Goal: Information Seeking & Learning: Learn about a topic

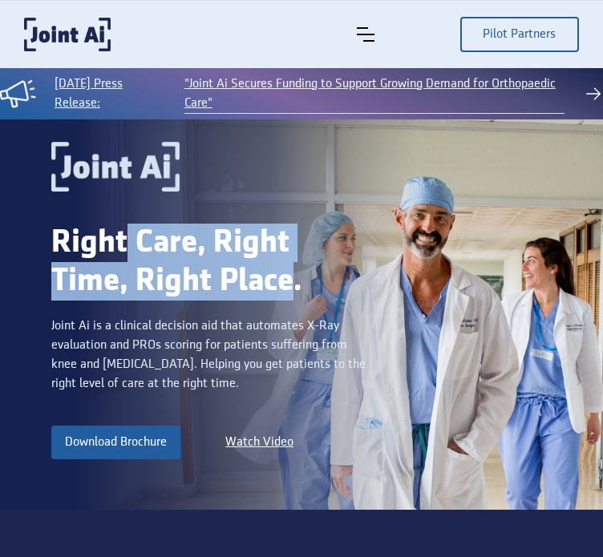
drag, startPoint x: 208, startPoint y: 280, endPoint x: 122, endPoint y: 236, distance: 96.4
click at [122, 236] on div "Right Care, Right Time, Right Place." at bounding box center [211, 262] width 321 height 77
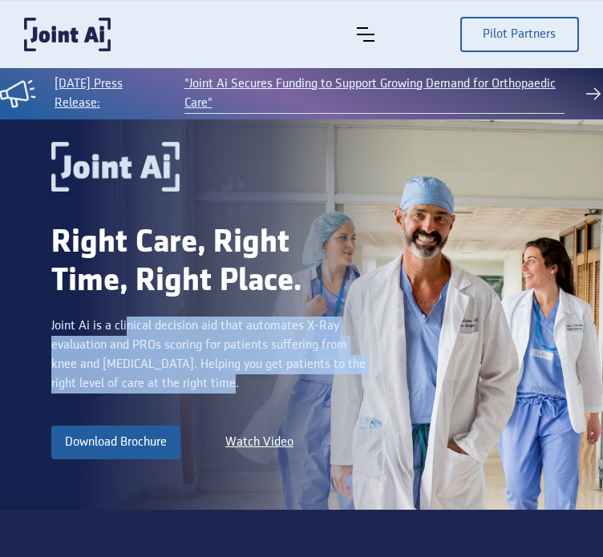
drag, startPoint x: 127, startPoint y: 333, endPoint x: 246, endPoint y: 401, distance: 136.4
click at [242, 393] on div "Joint Ai is a clinical decision aid that automates X-Ray evaluation and PROs sc…" at bounding box center [211, 354] width 321 height 77
click at [248, 393] on div "Joint Ai is a clinical decision aid that automates X-Ray evaluation and PROs sc…" at bounding box center [211, 354] width 321 height 77
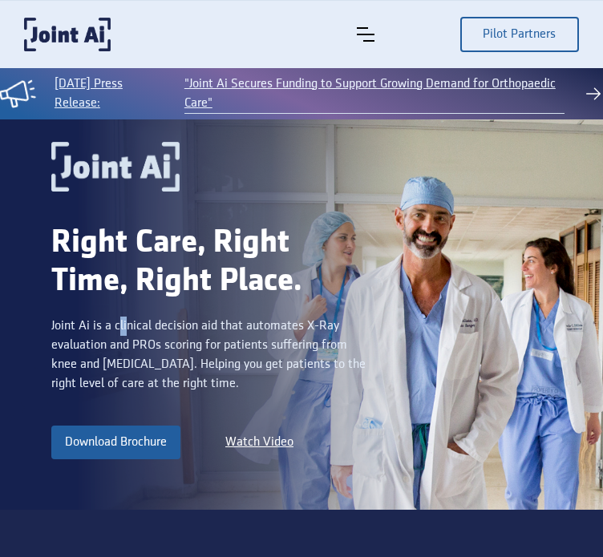
drag, startPoint x: 249, startPoint y: 397, endPoint x: 111, endPoint y: 317, distance: 159.0
click at [116, 318] on div "Right Care, Right Time, Right Place. Joint Ai is a clinical decision aid that a…" at bounding box center [211, 300] width 321 height 316
click at [111, 317] on div "Right Care, Right Time, Right Place. Joint Ai is a clinical decision aid that a…" at bounding box center [211, 300] width 321 height 316
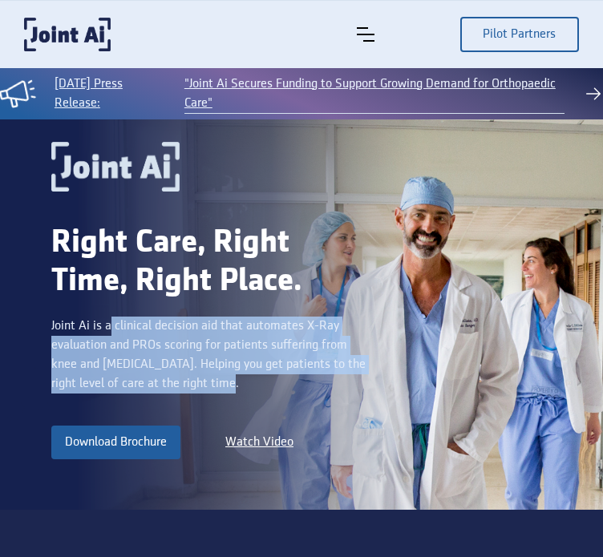
drag, startPoint x: 130, startPoint y: 345, endPoint x: 261, endPoint y: 397, distance: 141.1
click at [261, 400] on div "Right Care, Right Time, Right Place. Joint Ai is a clinical decision aid that a…" at bounding box center [211, 300] width 321 height 316
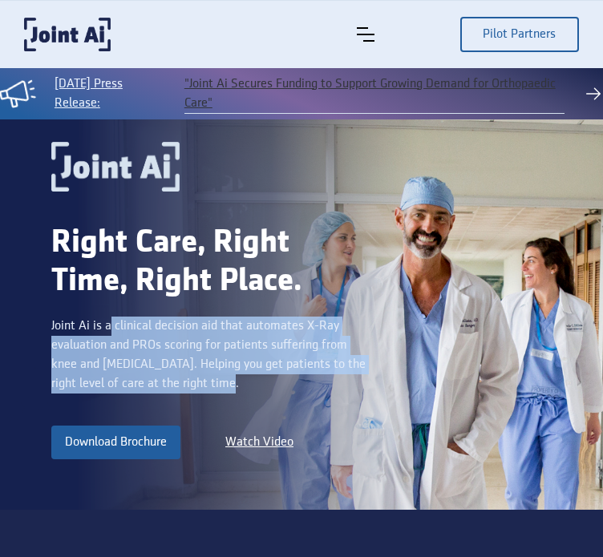
click at [405, 93] on link ""Joint Ai Secures Funding to Support Growing Demand for Orthopaedic Care"" at bounding box center [374, 94] width 380 height 39
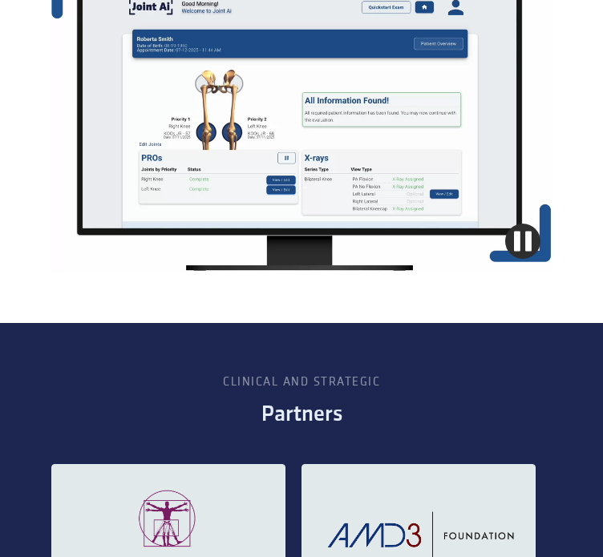
scroll to position [1522, 0]
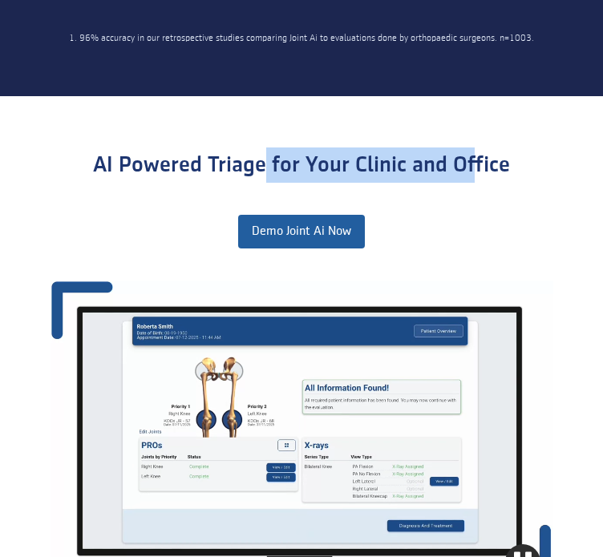
drag, startPoint x: 258, startPoint y: 166, endPoint x: 499, endPoint y: 166, distance: 241.2
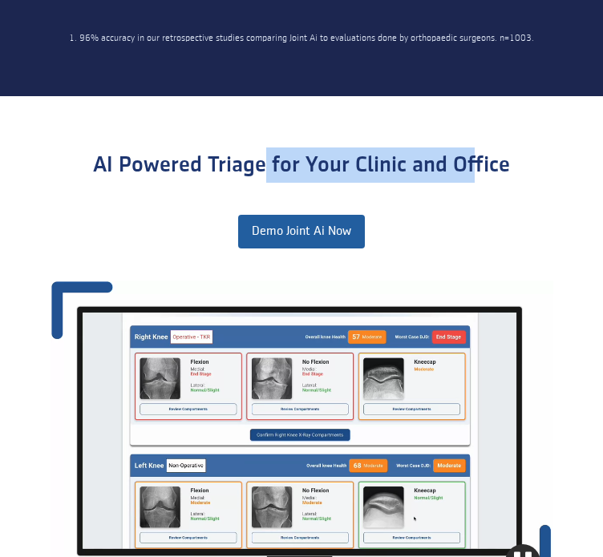
click at [498, 166] on div "AI Powered Triage for Your Clinic and Office" at bounding box center [301, 164] width 417 height 35
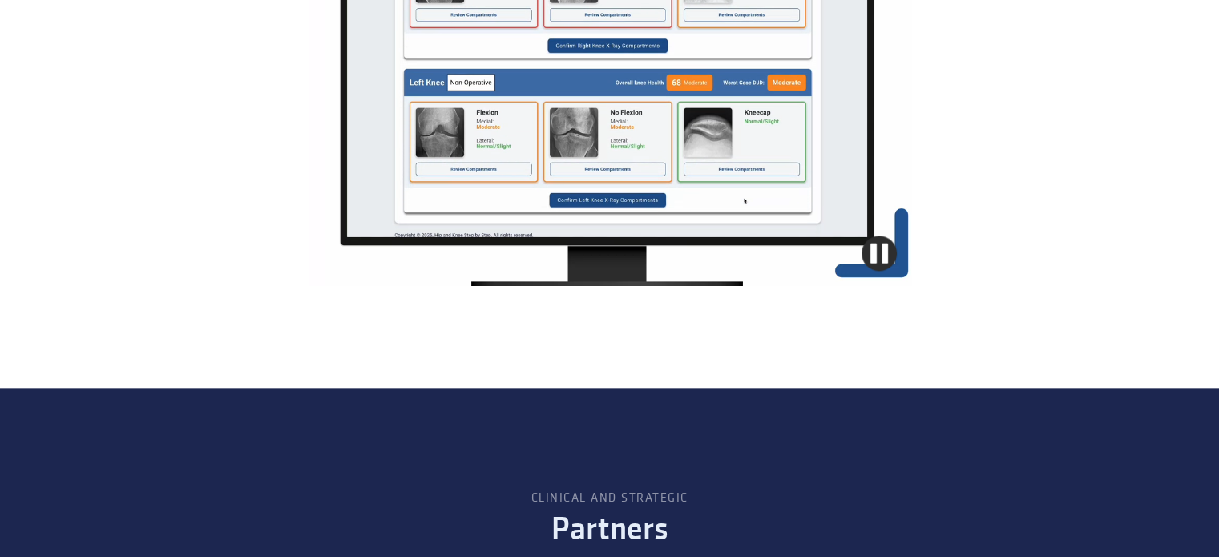
scroll to position [1933, 0]
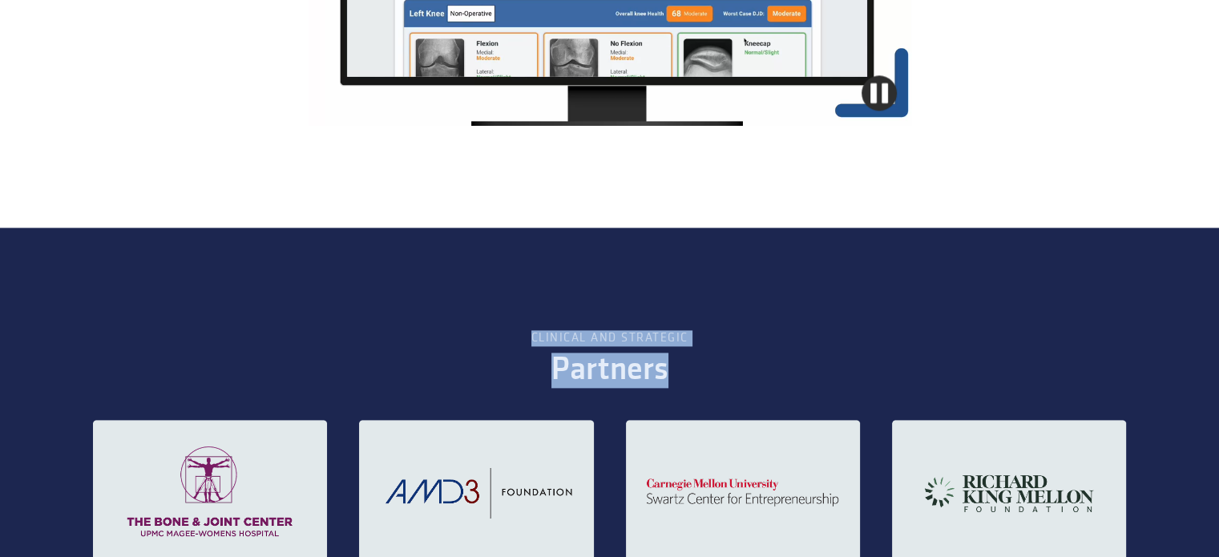
drag, startPoint x: 528, startPoint y: 343, endPoint x: 717, endPoint y: 371, distance: 191.2
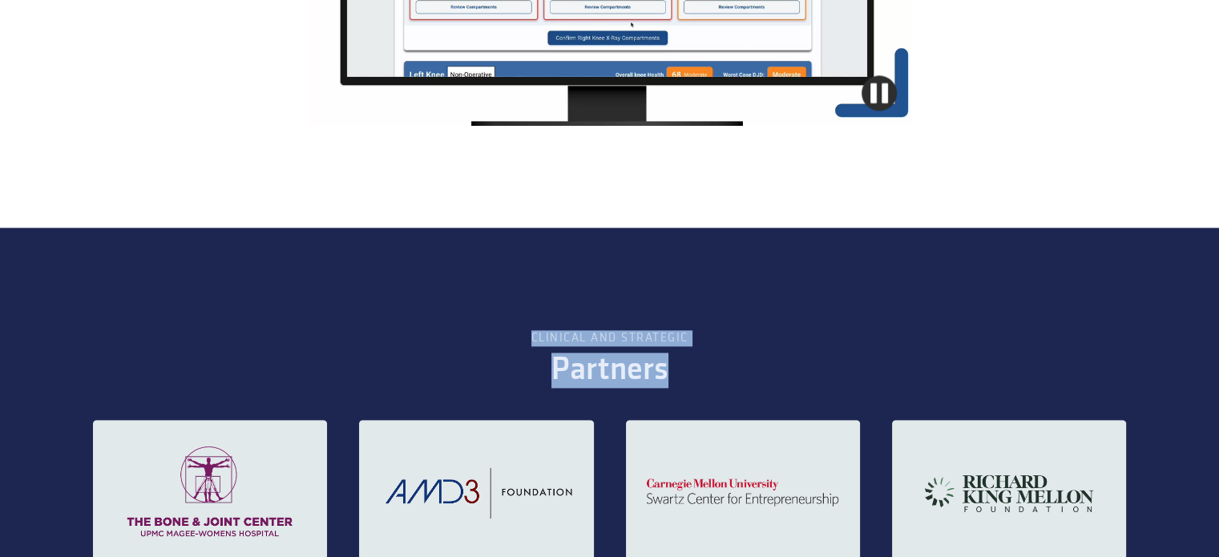
click at [602, 371] on section "Clinical and strategic Partners" at bounding box center [609, 465] width 1219 height 474
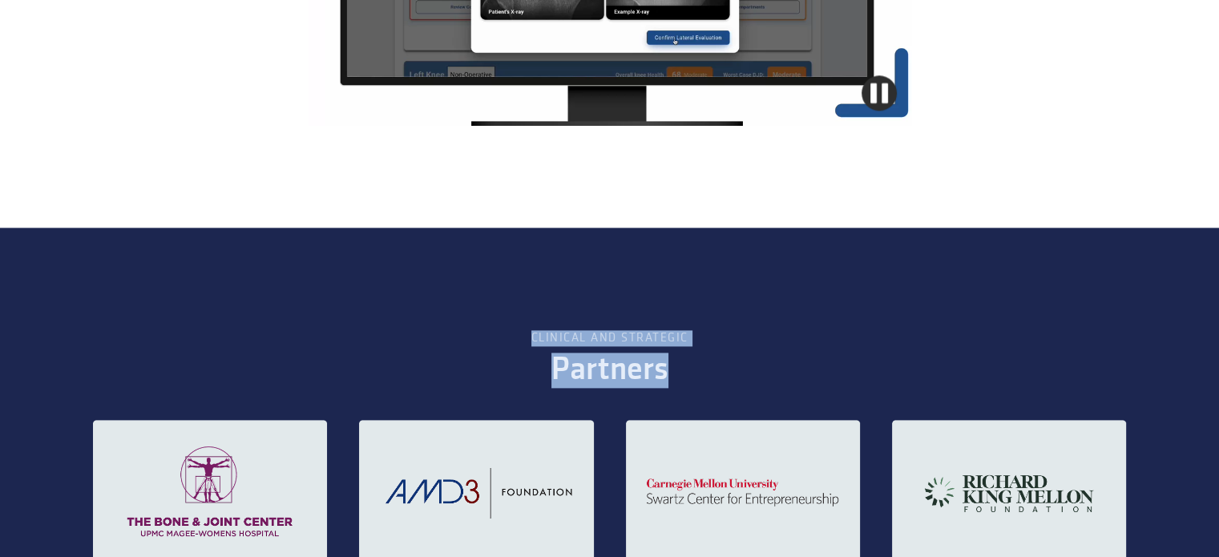
click at [602, 369] on div "Partners" at bounding box center [609, 370] width 852 height 35
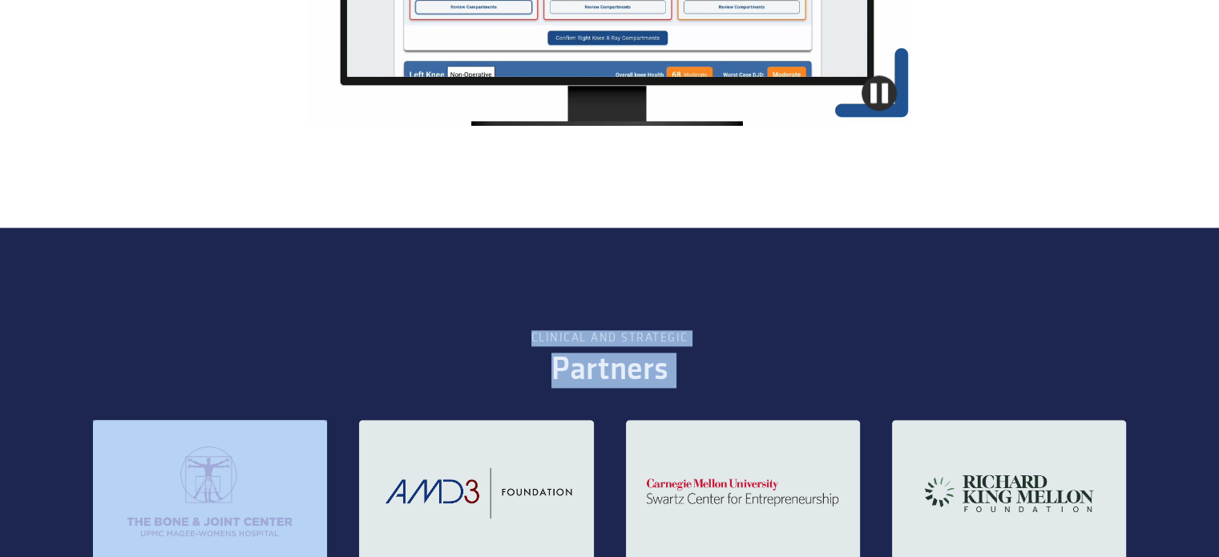
drag, startPoint x: 736, startPoint y: 369, endPoint x: 506, endPoint y: 326, distance: 233.8
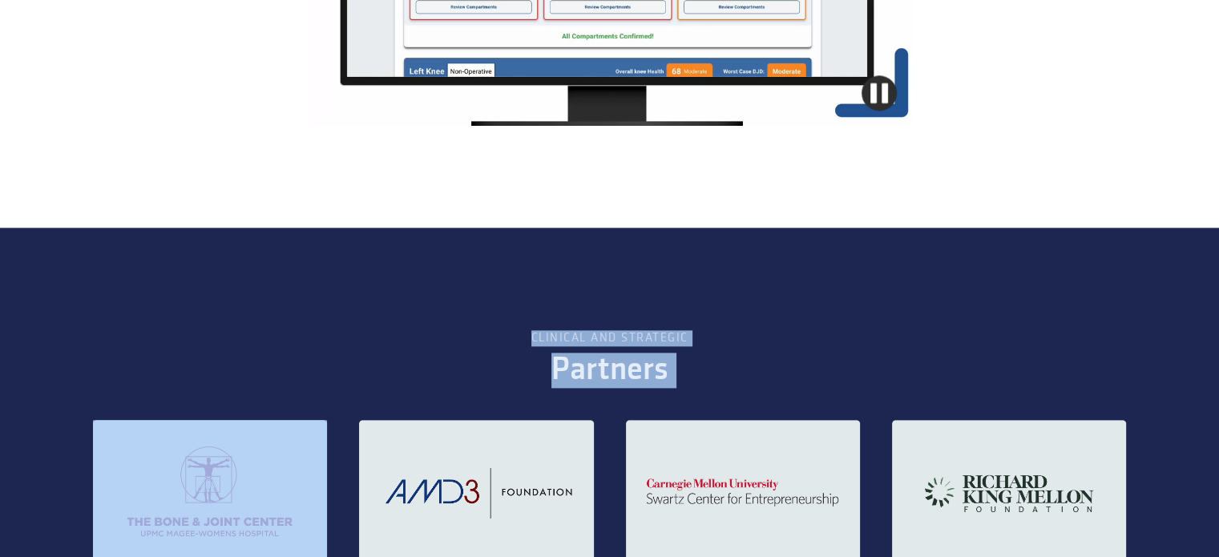
click at [509, 326] on section "Clinical and strategic Partners" at bounding box center [609, 465] width 1219 height 474
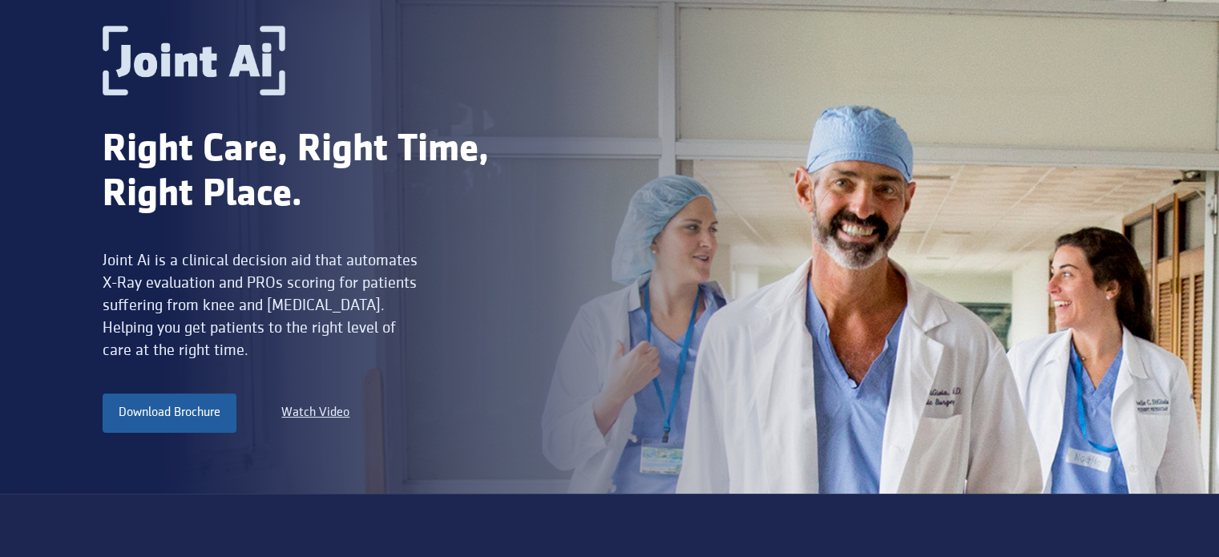
scroll to position [240, 0]
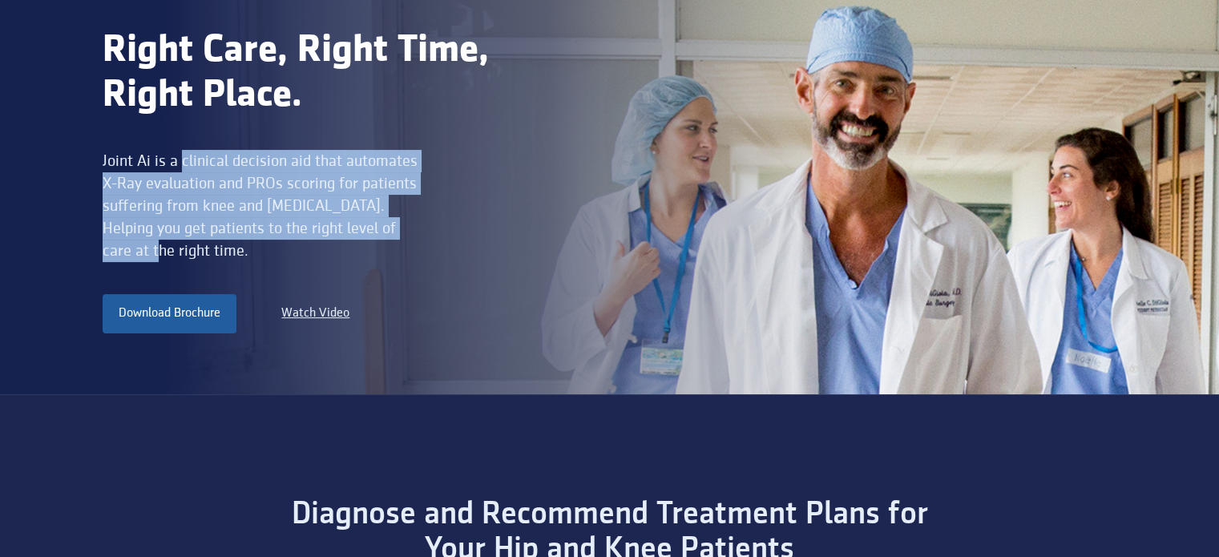
drag, startPoint x: 182, startPoint y: 154, endPoint x: 435, endPoint y: 221, distance: 262.0
click at [419, 221] on div "Joint Ai is a clinical decision aid that automates X-Ray evaluation and PROs sc…" at bounding box center [263, 206] width 320 height 112
click at [435, 221] on div "Right Care, Right Time, Right Place. Joint Ai is a clinical decision aid that a…" at bounding box center [331, 129] width 457 height 407
drag, startPoint x: 287, startPoint y: 217, endPoint x: 157, endPoint y: 148, distance: 147.0
click at [157, 148] on div "Right Care, Right Time, Right Place. Joint Ai is a clinical decision aid that a…" at bounding box center [331, 129] width 457 height 407
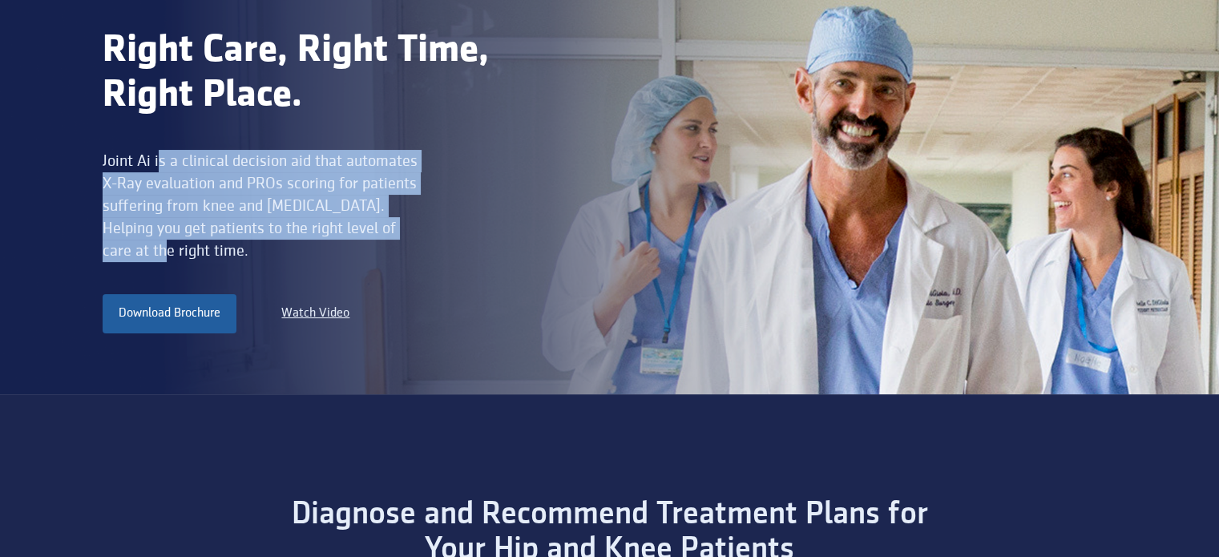
click at [157, 148] on div "Right Care, Right Time, Right Place. Joint Ai is a clinical decision aid that a…" at bounding box center [331, 129] width 457 height 407
drag, startPoint x: 156, startPoint y: 147, endPoint x: 304, endPoint y: 257, distance: 184.3
click at [304, 257] on div "Right Care, Right Time, Right Place. Joint Ai is a clinical decision aid that a…" at bounding box center [331, 129] width 457 height 407
click at [303, 258] on div "Joint Ai is a clinical decision aid that automates X-Ray evaluation and PROs sc…" at bounding box center [263, 206] width 320 height 112
drag, startPoint x: 250, startPoint y: 253, endPoint x: 86, endPoint y: 153, distance: 192.4
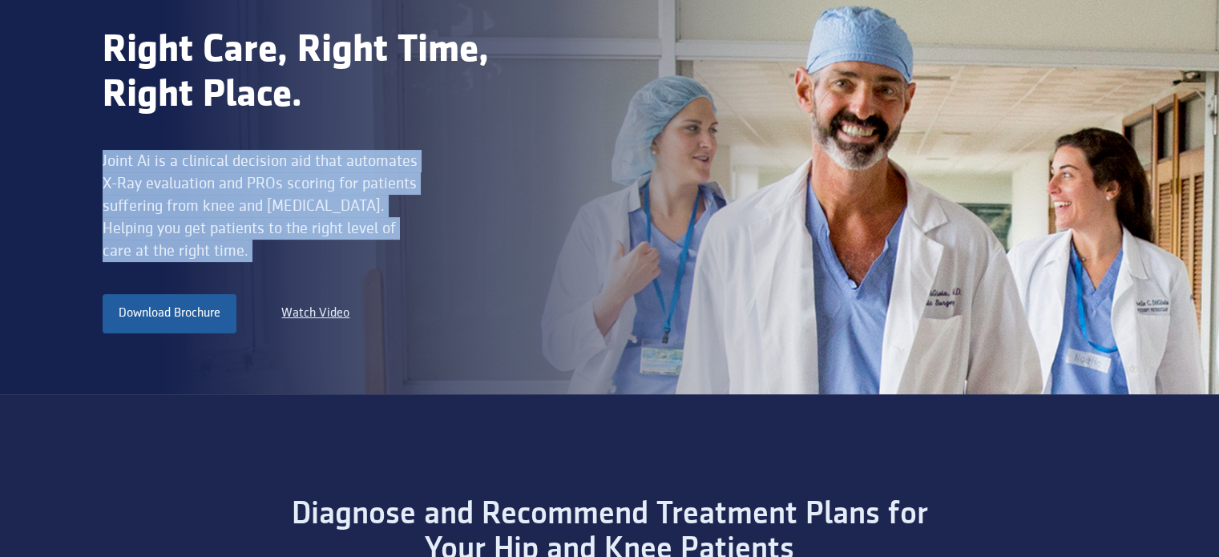
click at [86, 153] on div "Right Care, Right Time, Right Place. Joint Ai is a clinical decision aid that a…" at bounding box center [609, 144] width 1219 height 502
drag, startPoint x: 110, startPoint y: 159, endPoint x: 248, endPoint y: 253, distance: 167.8
click at [248, 253] on div "Right Care, Right Time, Right Place. Joint Ai is a clinical decision aid that a…" at bounding box center [609, 144] width 1219 height 502
click at [248, 253] on div "Joint Ai is a clinical decision aid that automates X-Ray evaluation and PROs sc…" at bounding box center [263, 206] width 320 height 112
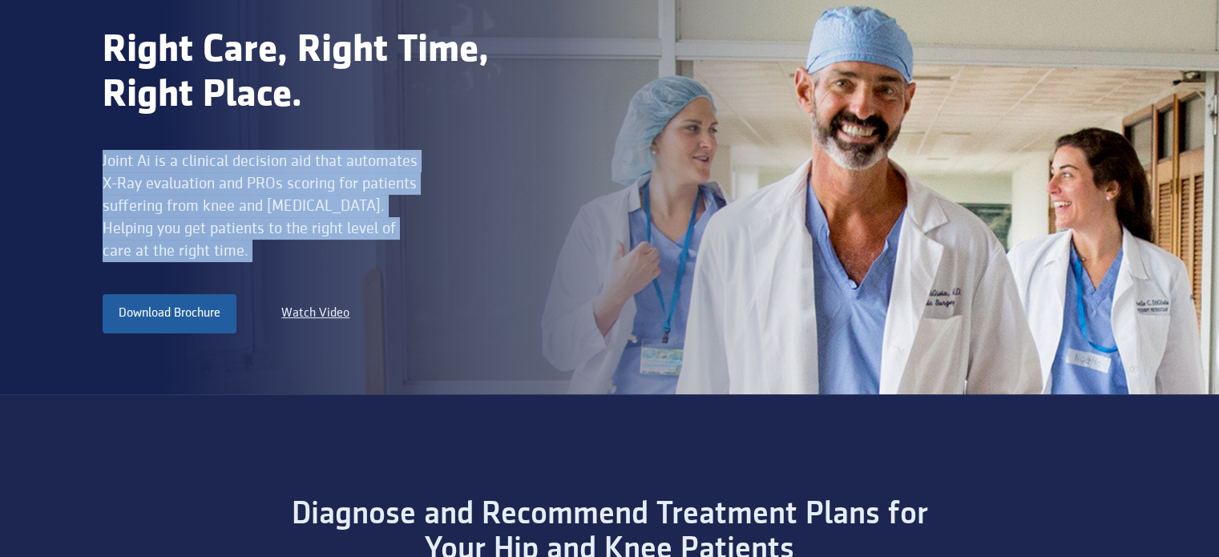
drag, startPoint x: 250, startPoint y: 253, endPoint x: 97, endPoint y: 155, distance: 181.6
click at [97, 156] on div "Right Care, Right Time, Right Place. Joint Ai is a clinical decision aid that a…" at bounding box center [609, 144] width 1219 height 502
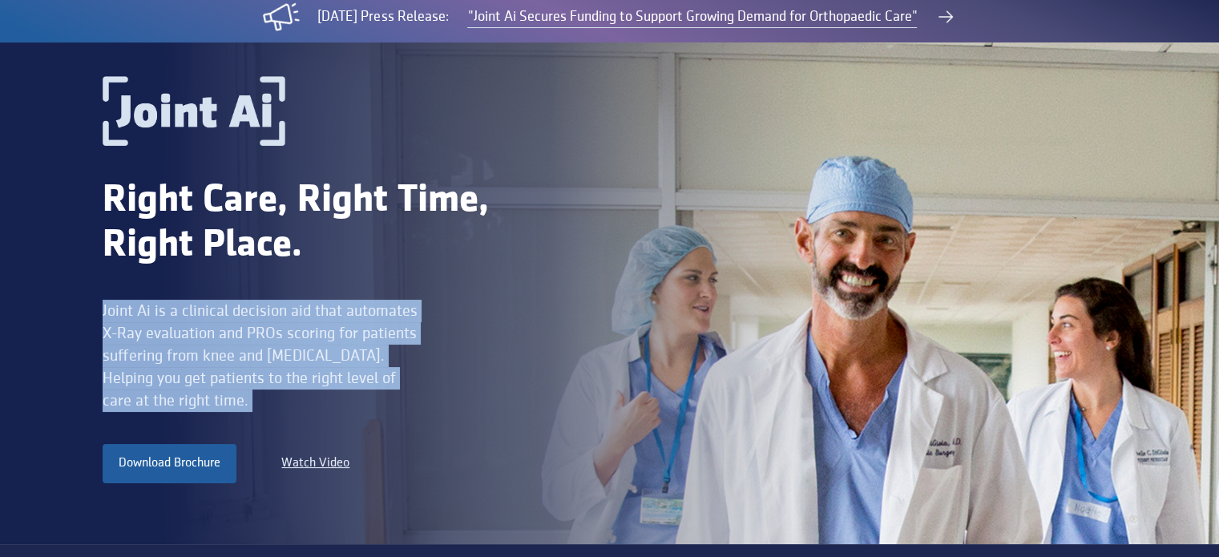
scroll to position [0, 0]
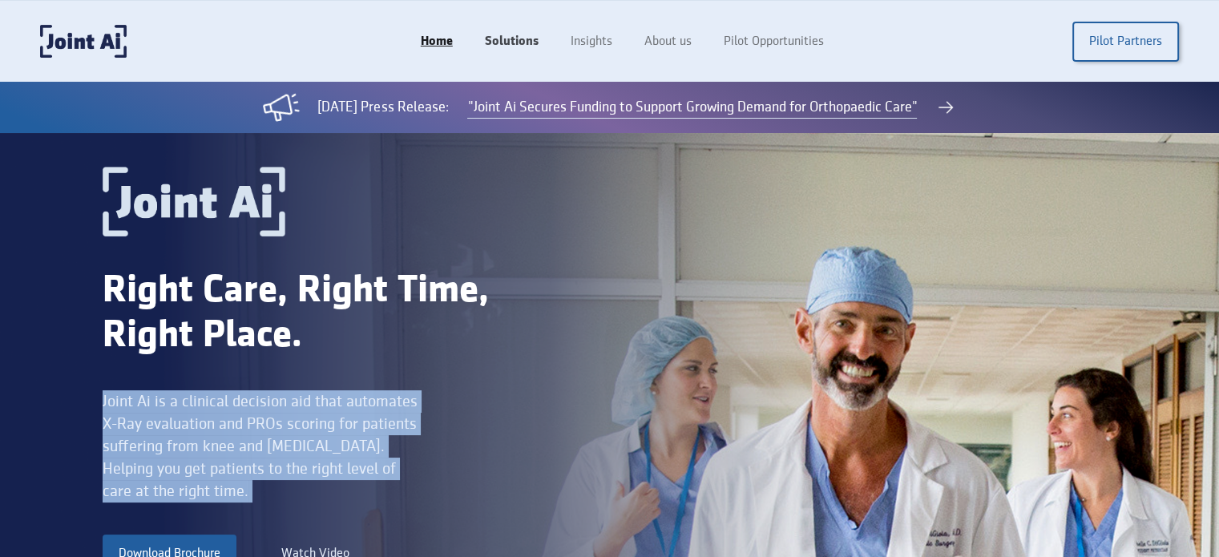
click at [510, 39] on link "Solutions" at bounding box center [512, 41] width 86 height 30
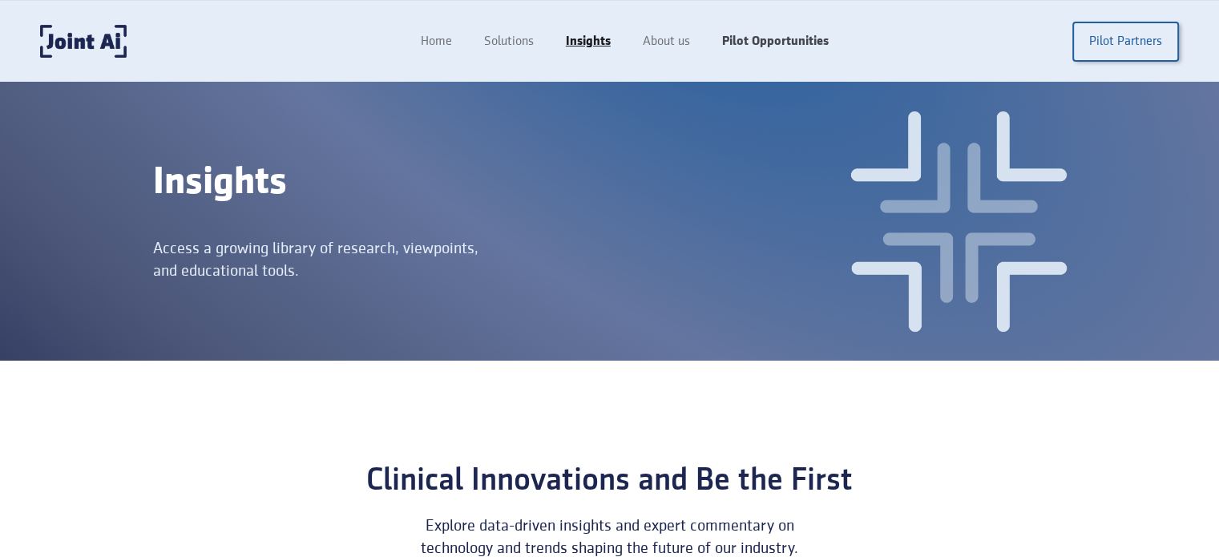
click at [773, 38] on link "Pilot Opportunities" at bounding box center [775, 41] width 139 height 30
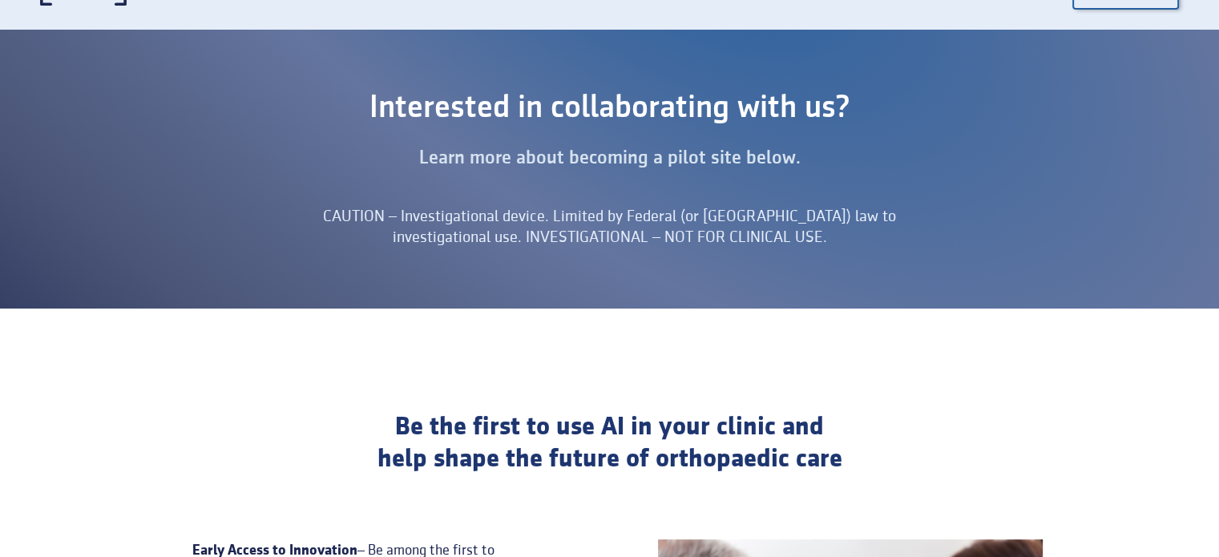
scroll to position [80, 0]
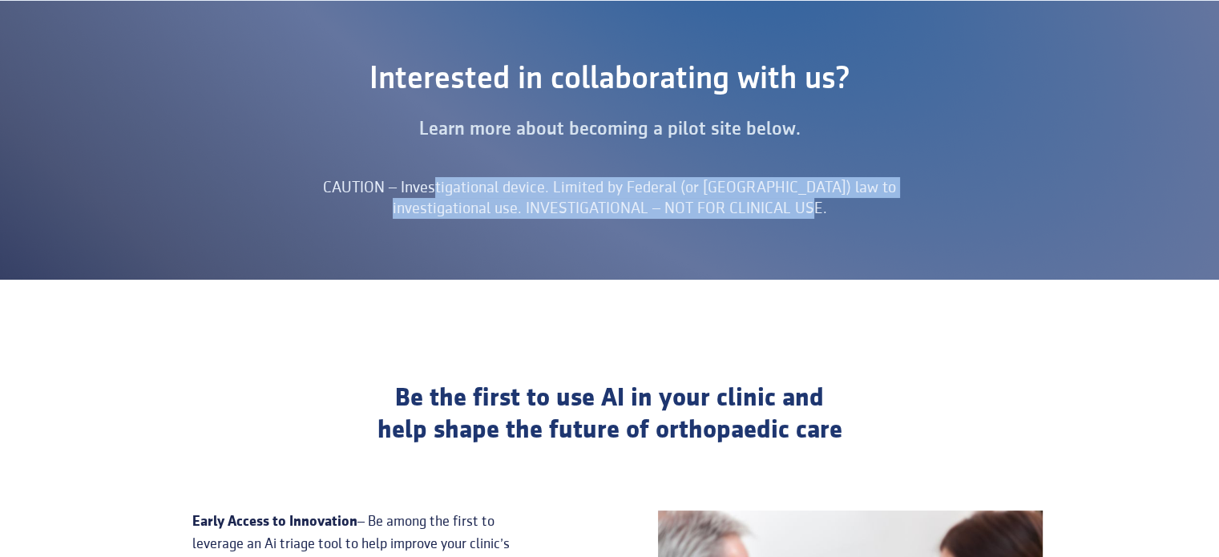
drag, startPoint x: 416, startPoint y: 191, endPoint x: 808, endPoint y: 264, distance: 399.2
click at [804, 264] on div "Interested in collaborating with us? Learn more about becoming a pilot site bel…" at bounding box center [609, 140] width 1219 height 279
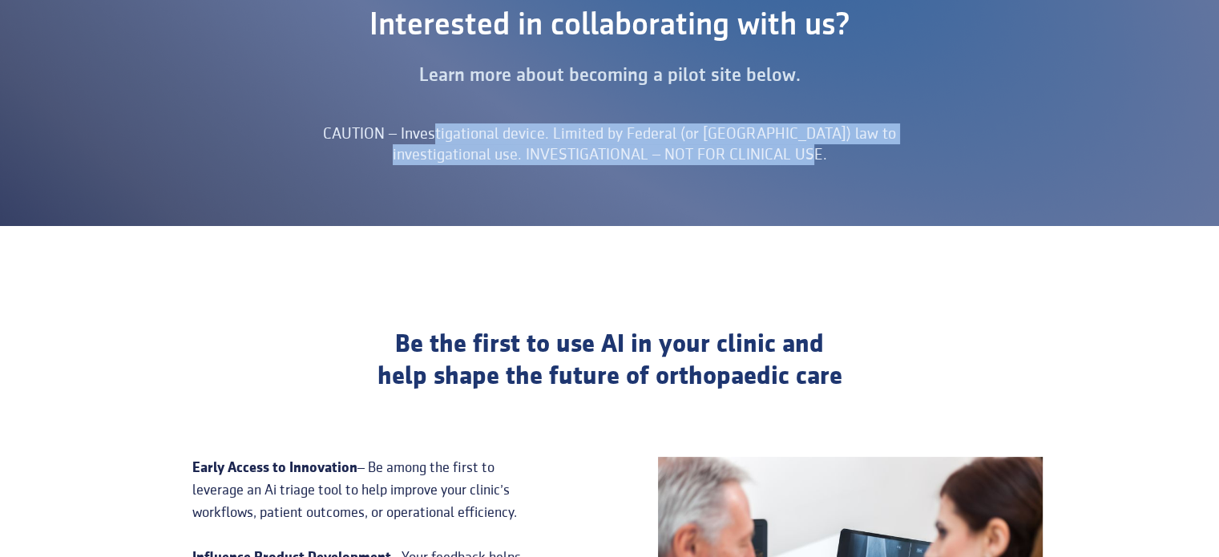
scroll to position [0, 0]
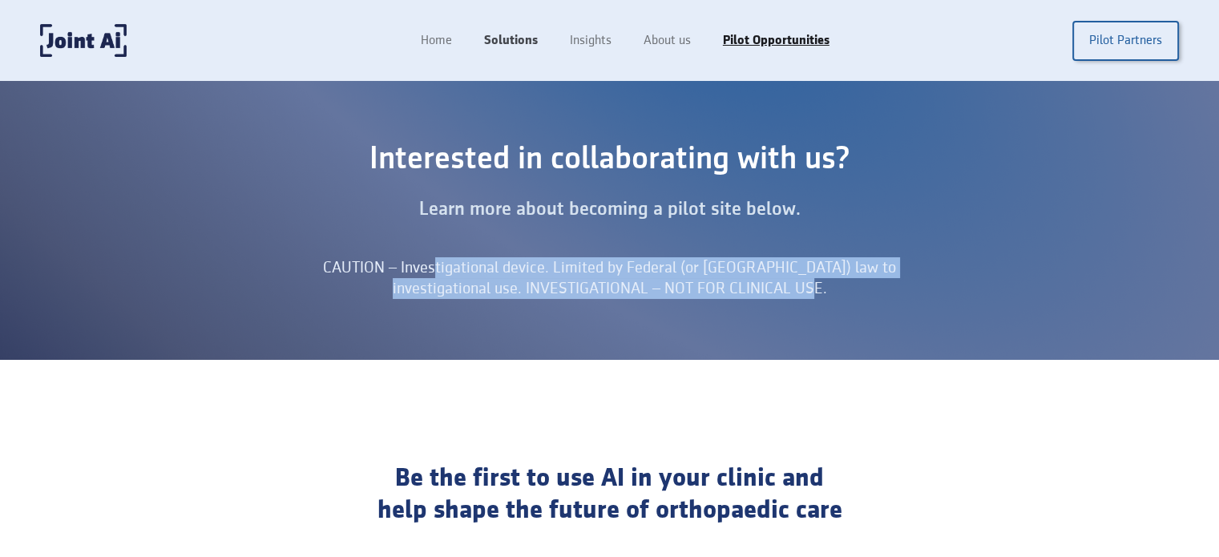
click at [506, 36] on link "Solutions" at bounding box center [511, 41] width 86 height 30
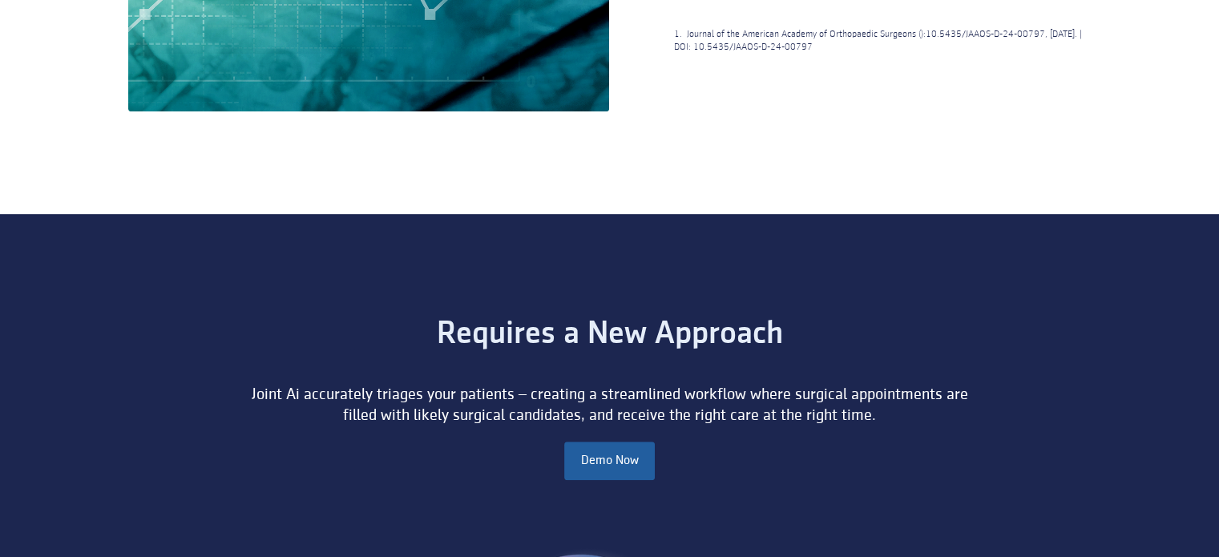
scroll to position [1122, 0]
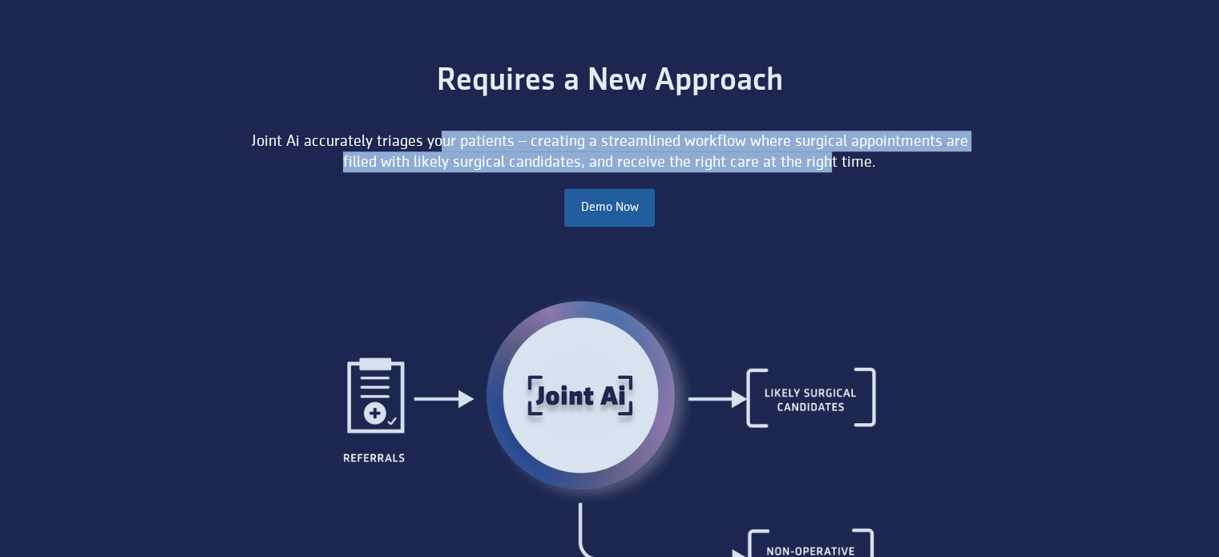
drag, startPoint x: 439, startPoint y: 149, endPoint x: 902, endPoint y: 169, distance: 463.6
click at [902, 169] on div "Joint Ai accurately triages your patients – creating a streamlined workflow whe…" at bounding box center [608, 152] width 745 height 42
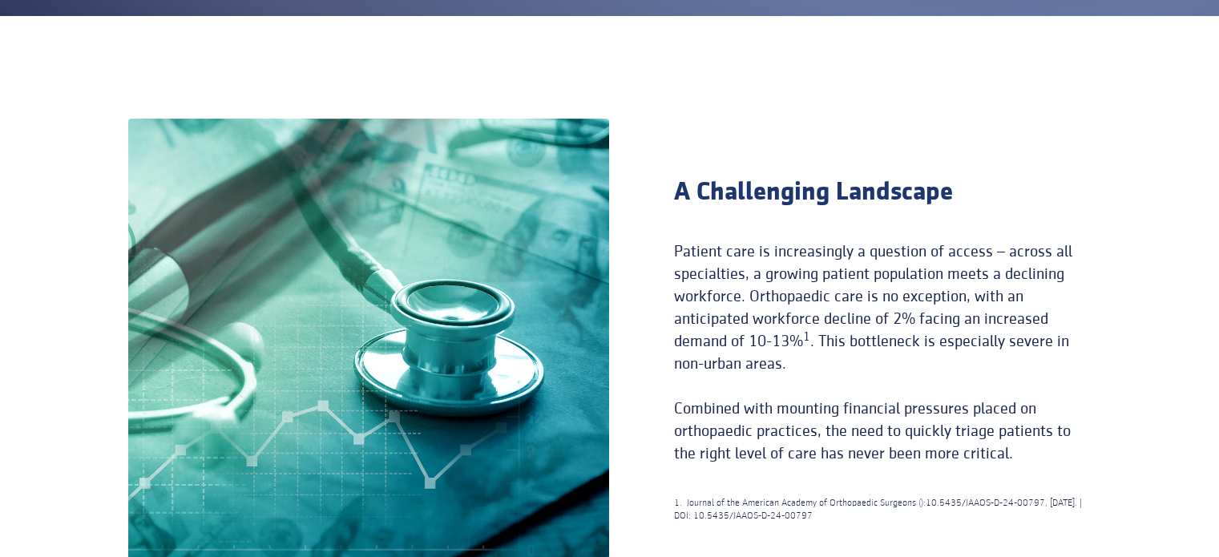
scroll to position [0, 0]
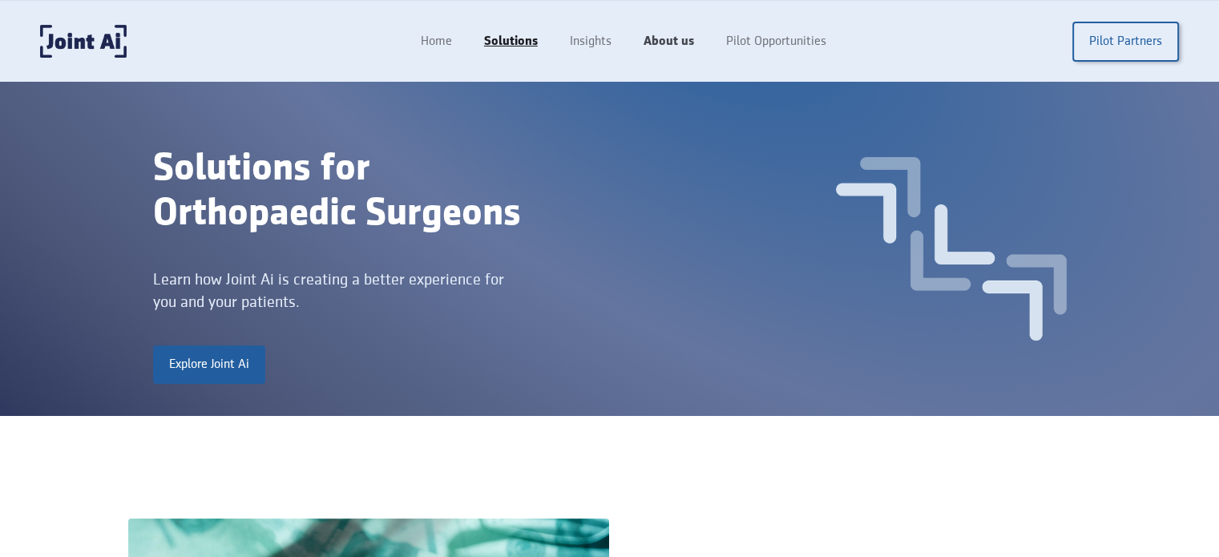
click at [671, 40] on link "About us" at bounding box center [668, 41] width 83 height 30
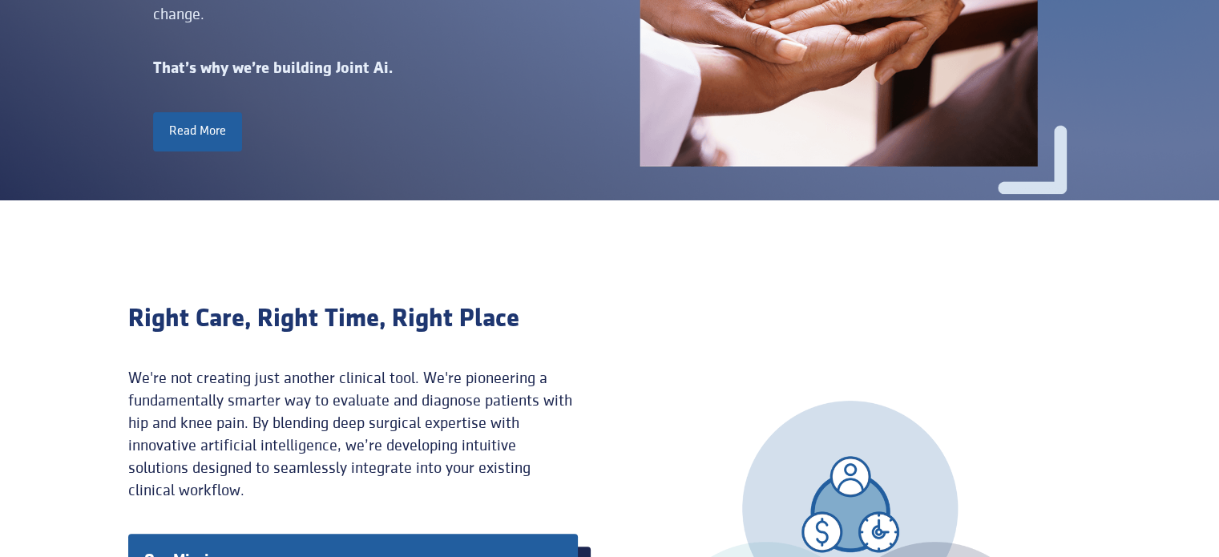
scroll to position [561, 0]
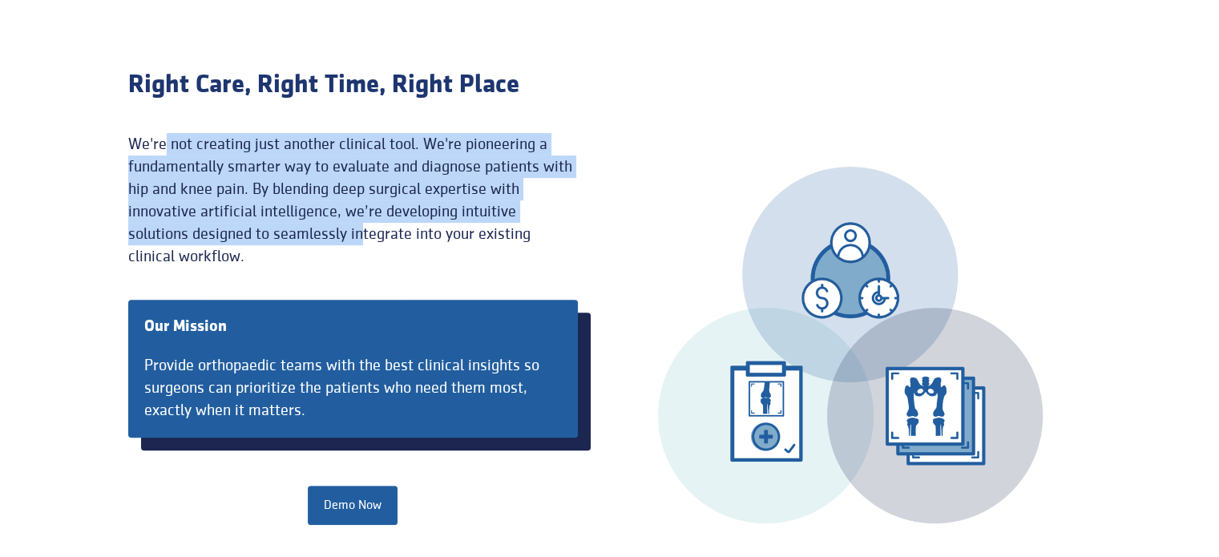
drag, startPoint x: 221, startPoint y: 147, endPoint x: 373, endPoint y: 236, distance: 176.0
click at [370, 236] on div "We're not creating just another clinical tool. We're pioneering a fundamentally…" at bounding box center [353, 200] width 450 height 135
